Goal: Information Seeking & Learning: Learn about a topic

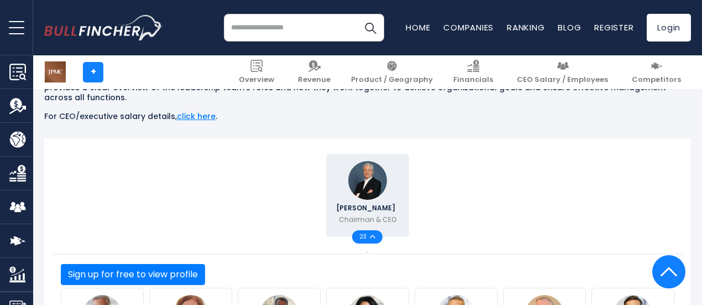
scroll to position [332, 0]
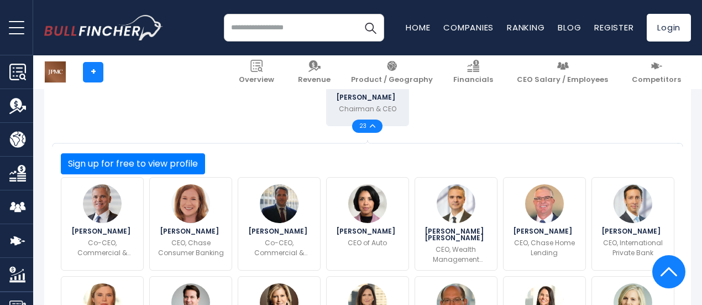
click at [359, 129] on span "23" at bounding box center [364, 126] width 11 height 6
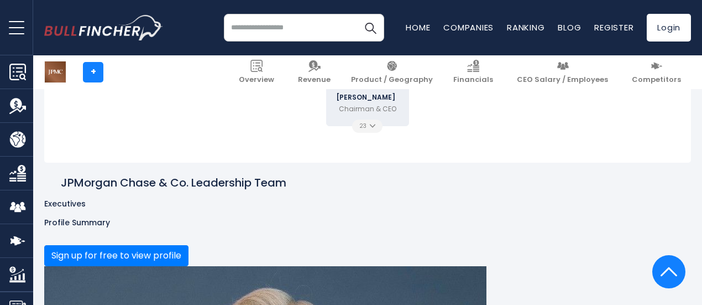
click at [360, 129] on span "23" at bounding box center [364, 126] width 11 height 6
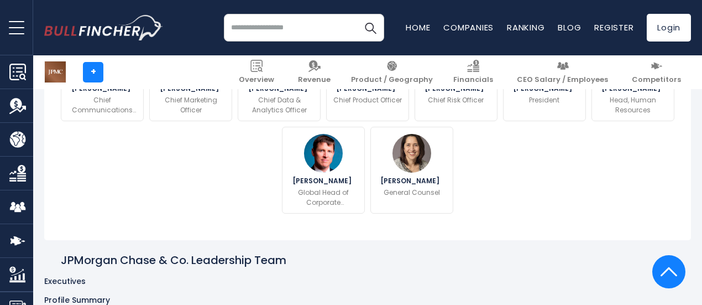
scroll to position [663, 0]
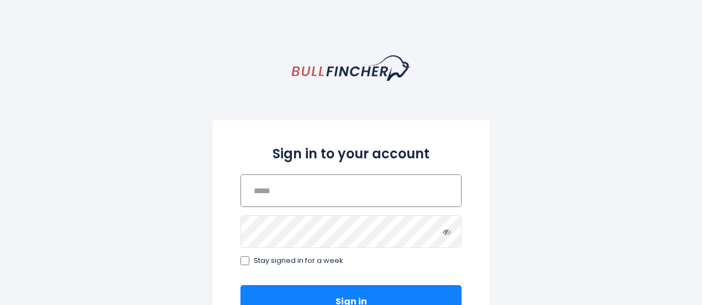
click at [337, 194] on input "email" at bounding box center [350, 190] width 221 height 33
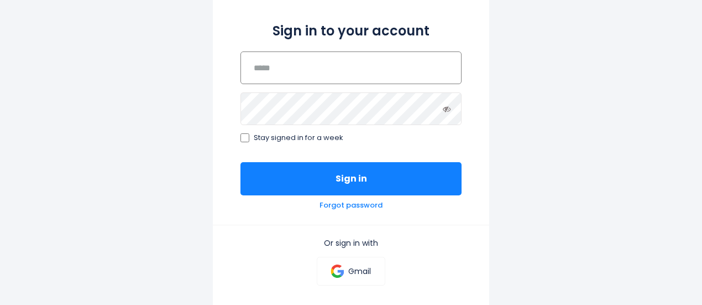
scroll to position [166, 0]
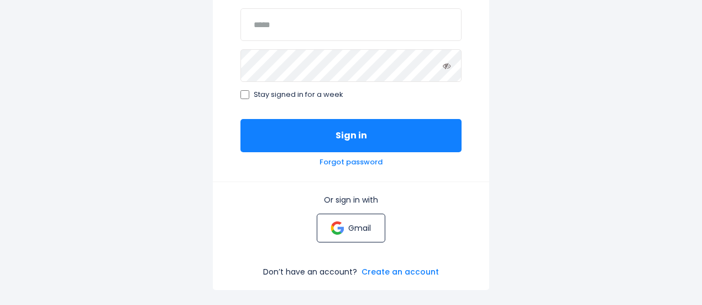
click at [345, 233] on link "Gmail" at bounding box center [351, 227] width 68 height 29
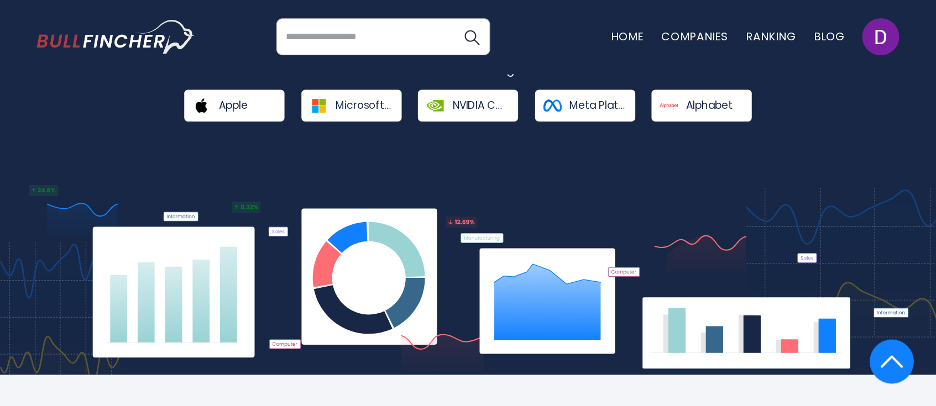
scroll to position [166, 0]
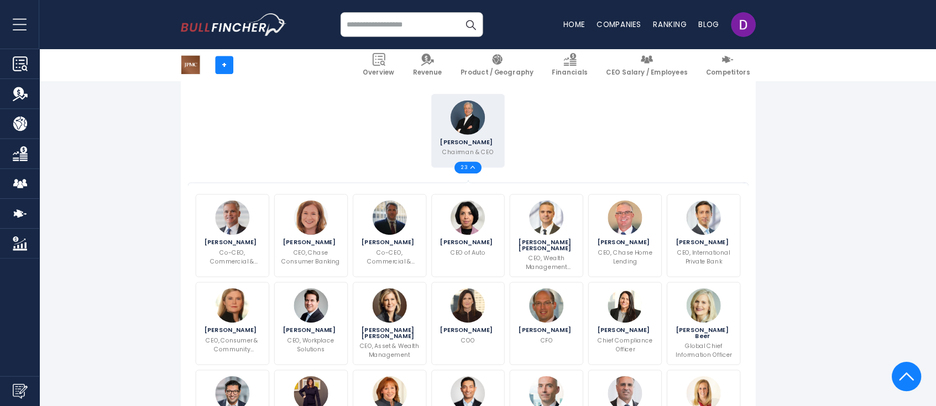
scroll to position [276, 0]
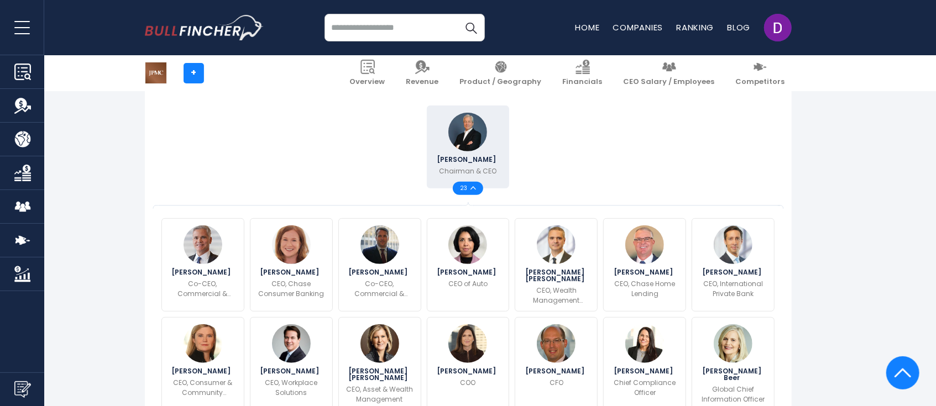
drag, startPoint x: 707, startPoint y: 1, endPoint x: 650, endPoint y: 166, distance: 174.8
click at [650, 166] on div "[PERSON_NAME] Chairman & CEO 23" at bounding box center [468, 147] width 619 height 88
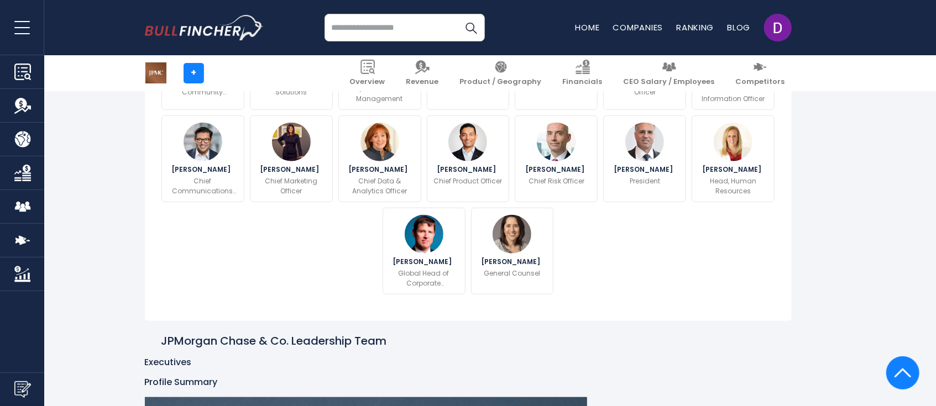
scroll to position [582, 0]
